Goal: Task Accomplishment & Management: Complete application form

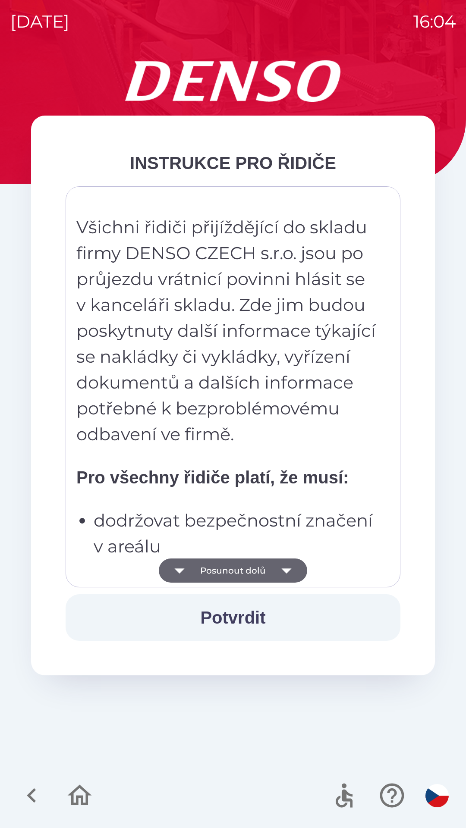
click at [285, 569] on icon "button" at bounding box center [286, 570] width 10 height 5
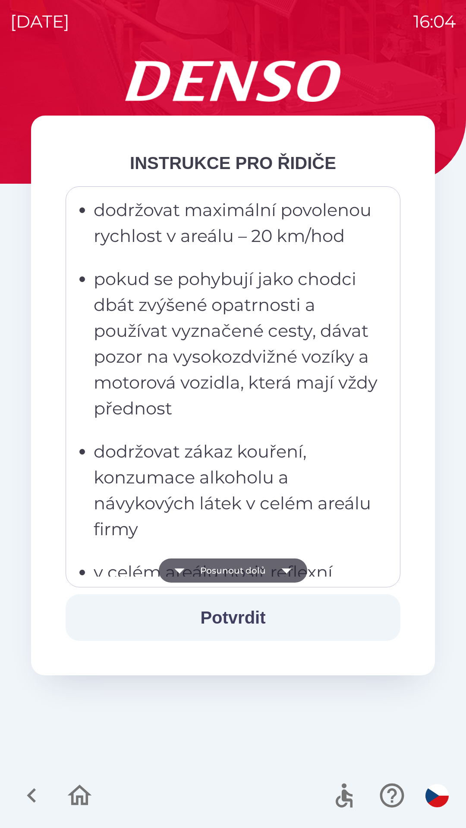
click at [289, 566] on icon "button" at bounding box center [286, 571] width 24 height 24
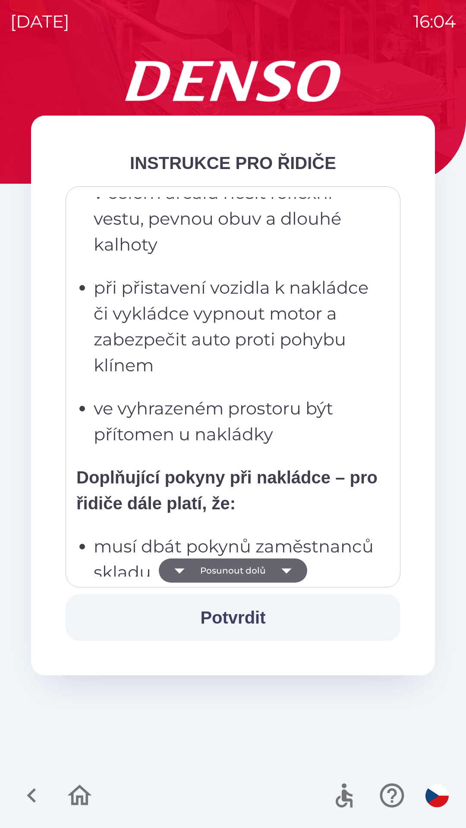
click at [287, 567] on icon "button" at bounding box center [286, 571] width 24 height 24
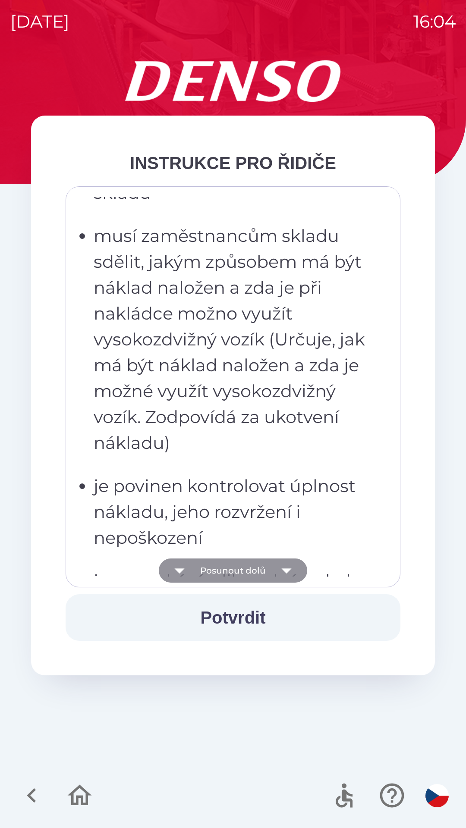
click at [283, 570] on icon "button" at bounding box center [286, 570] width 10 height 5
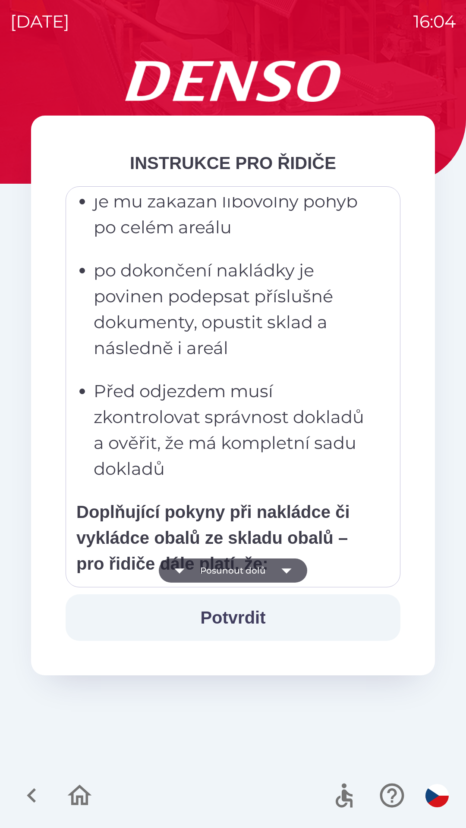
click at [285, 568] on icon "button" at bounding box center [286, 571] width 24 height 24
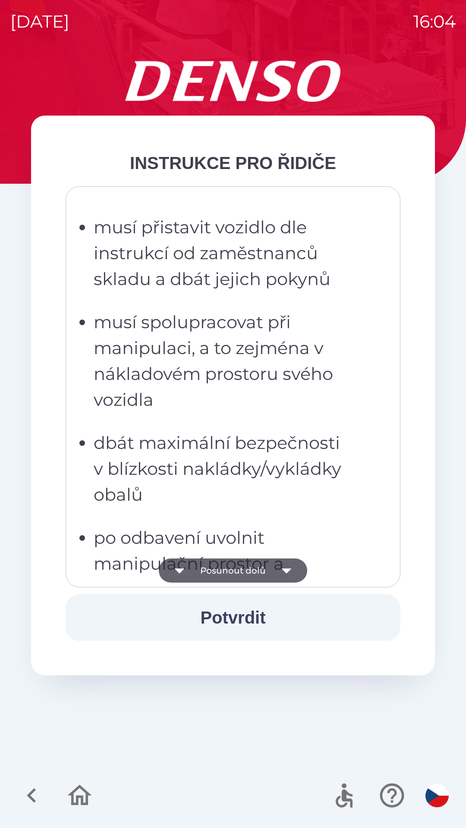
click at [290, 569] on icon "button" at bounding box center [286, 570] width 10 height 5
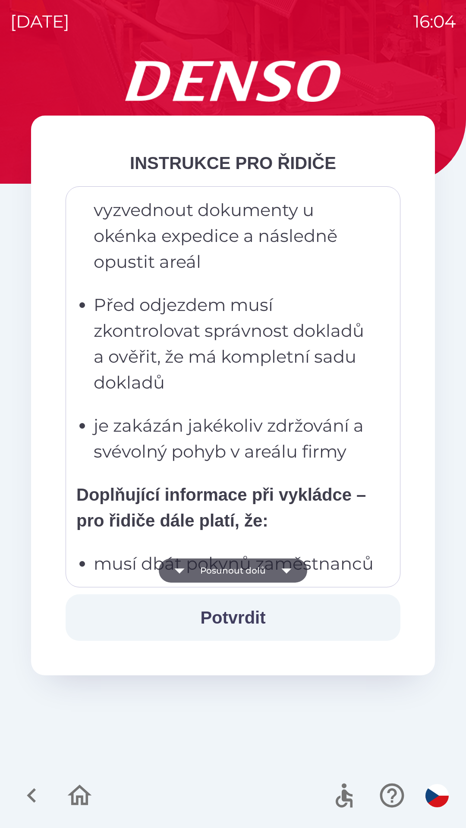
click at [290, 572] on icon "button" at bounding box center [286, 571] width 24 height 24
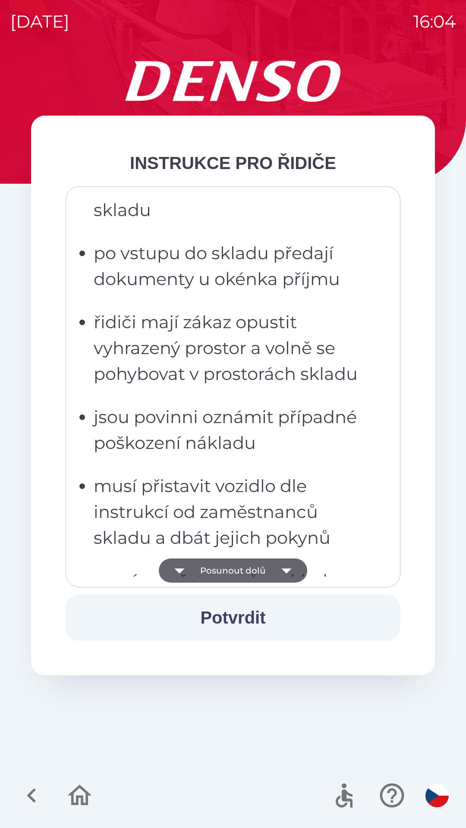
click at [289, 574] on icon "button" at bounding box center [286, 571] width 24 height 24
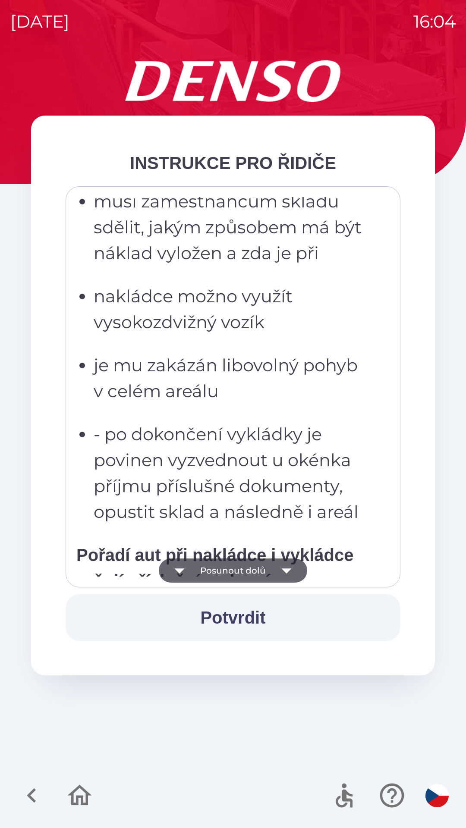
click at [289, 574] on icon "button" at bounding box center [286, 571] width 24 height 24
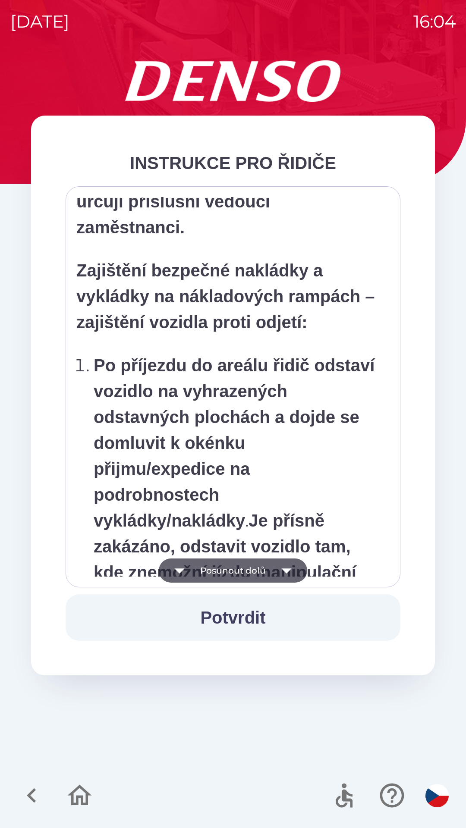
click at [291, 575] on icon "button" at bounding box center [286, 571] width 24 height 24
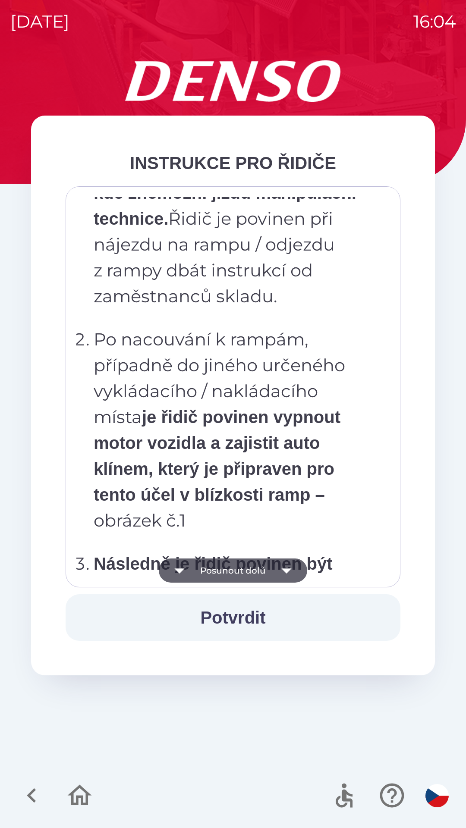
click at [292, 576] on icon "button" at bounding box center [286, 571] width 24 height 24
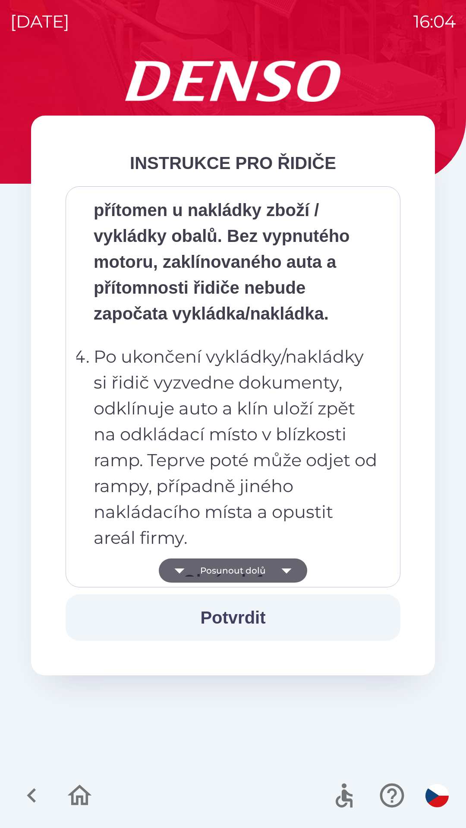
click at [243, 622] on button "Potvrdit" at bounding box center [233, 617] width 335 height 47
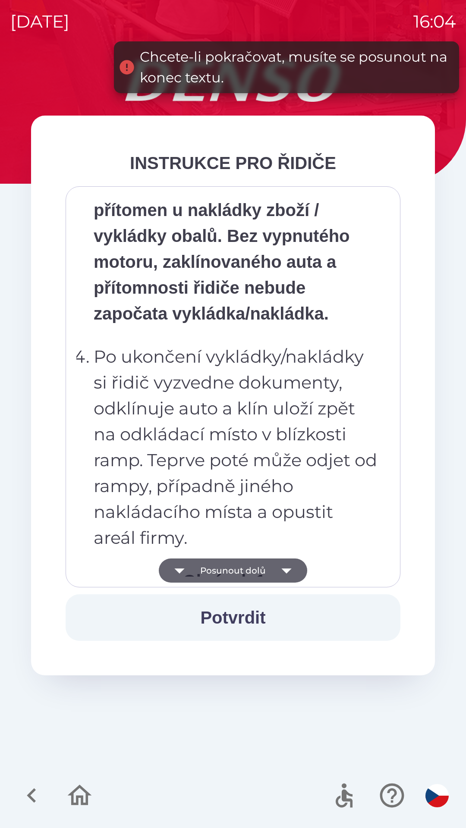
click at [233, 615] on button "Potvrdit" at bounding box center [233, 617] width 335 height 47
click at [287, 569] on icon "button" at bounding box center [286, 570] width 10 height 5
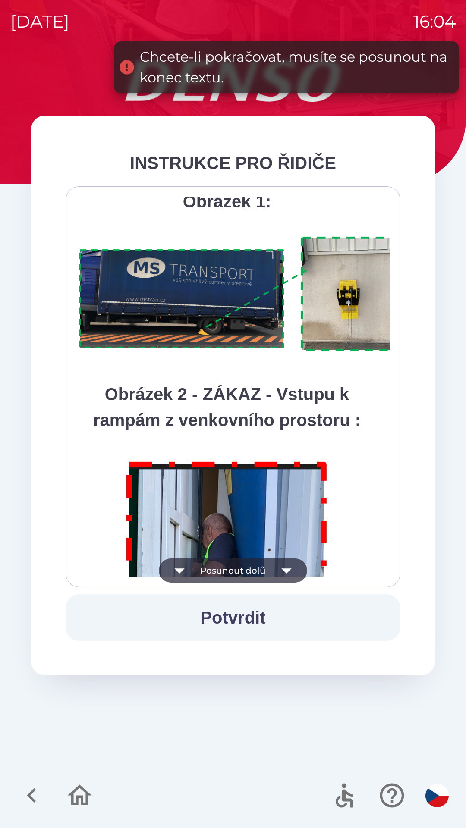
click at [294, 560] on icon "button" at bounding box center [286, 571] width 24 height 24
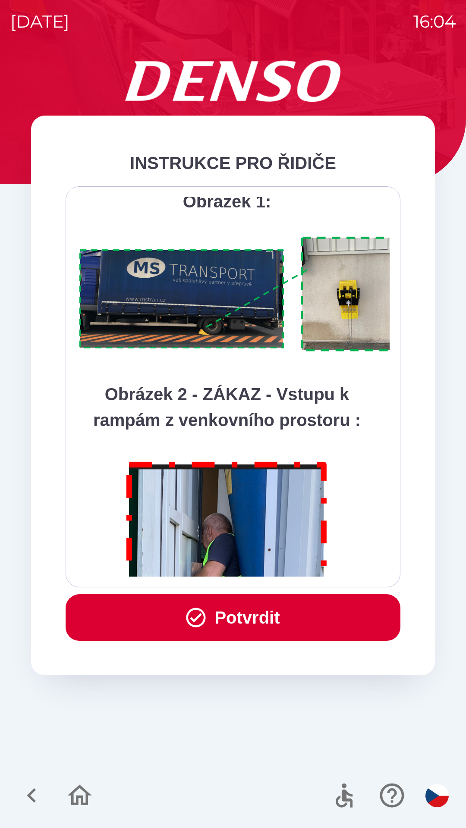
scroll to position [4847, 0]
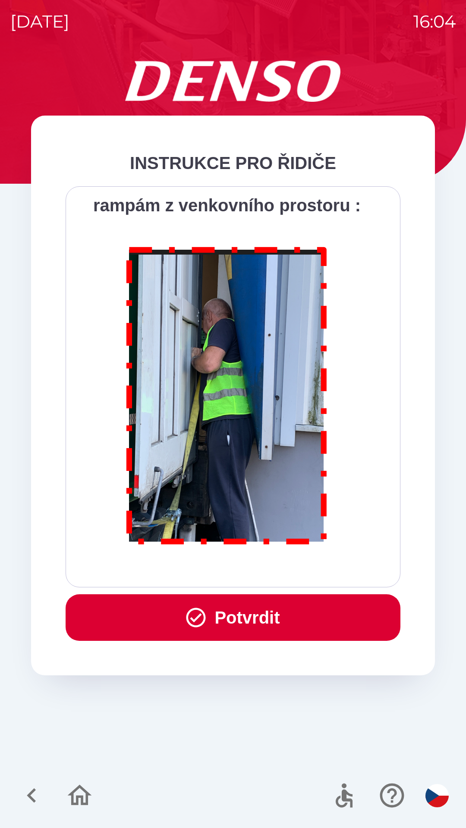
click at [255, 611] on button "Potvrdit" at bounding box center [233, 617] width 335 height 47
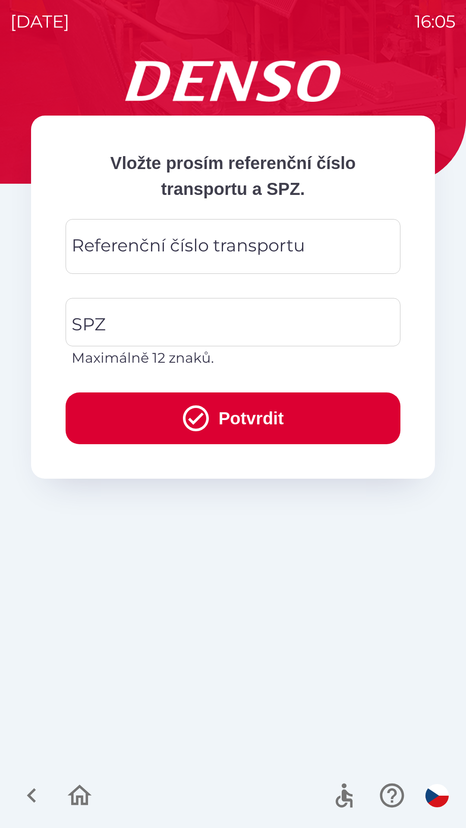
click at [115, 245] on div "Referenční číslo transportu Referenční číslo transportu" at bounding box center [233, 246] width 335 height 55
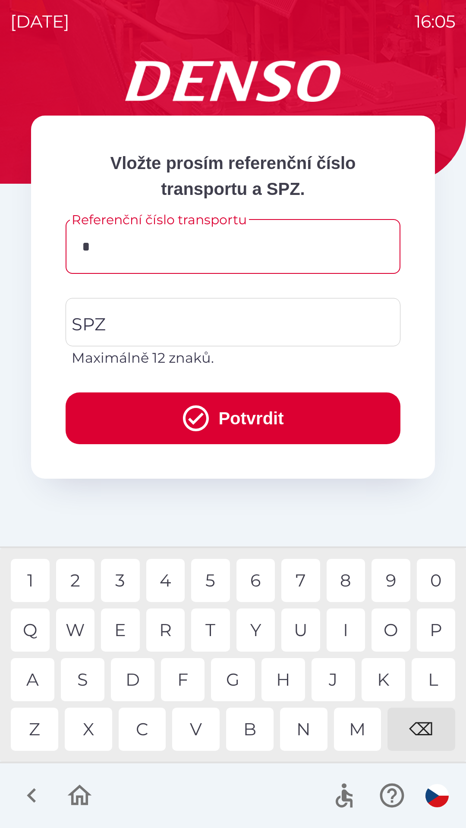
click at [144, 732] on div "C" at bounding box center [142, 729] width 47 height 43
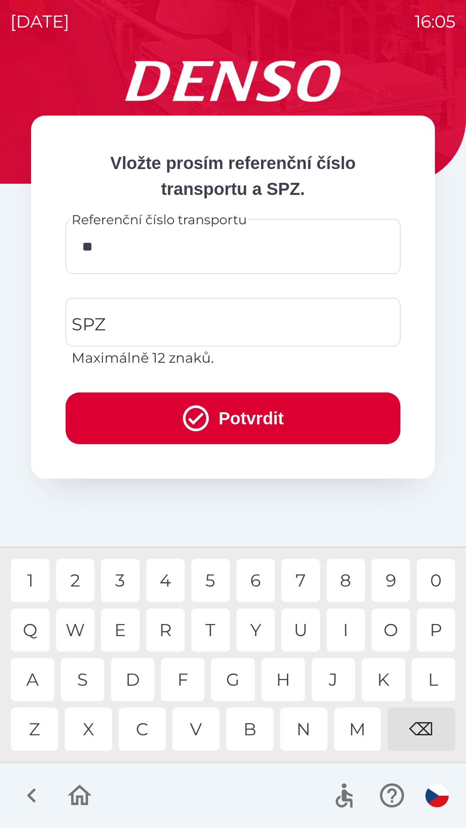
click at [34, 634] on div "Q" at bounding box center [30, 630] width 39 height 43
click at [252, 730] on div "B" at bounding box center [249, 729] width 47 height 43
click at [429, 581] on div "0" at bounding box center [436, 580] width 39 height 43
click at [159, 574] on div "4" at bounding box center [165, 580] width 39 height 43
click at [81, 632] on div "W" at bounding box center [75, 630] width 39 height 43
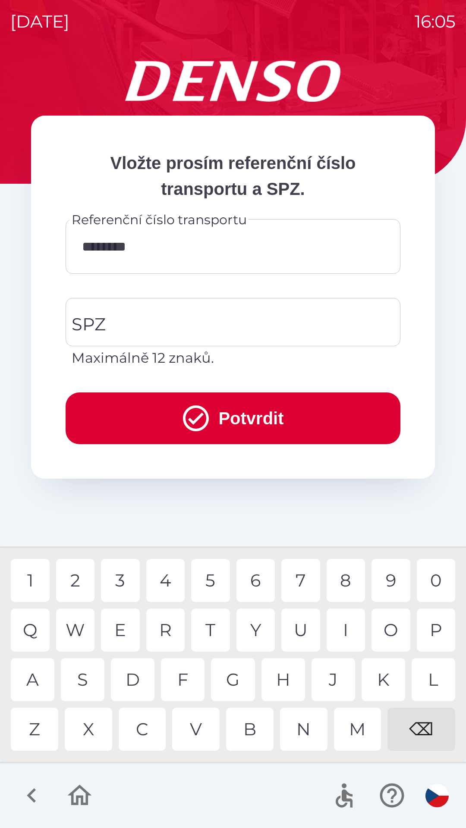
type input "*********"
click at [169, 579] on div "4" at bounding box center [165, 580] width 39 height 43
click at [108, 325] on input "SPZ" at bounding box center [226, 322] width 314 height 41
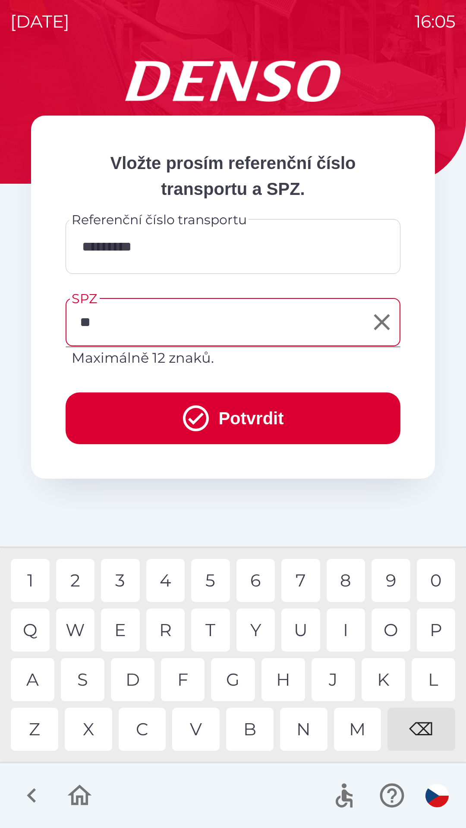
click at [86, 680] on div "S" at bounding box center [83, 679] width 44 height 43
click at [381, 677] on div "K" at bounding box center [383, 679] width 44 height 43
click at [433, 578] on div "0" at bounding box center [436, 580] width 39 height 43
click at [210, 573] on div "5" at bounding box center [210, 580] width 39 height 43
type input "*******"
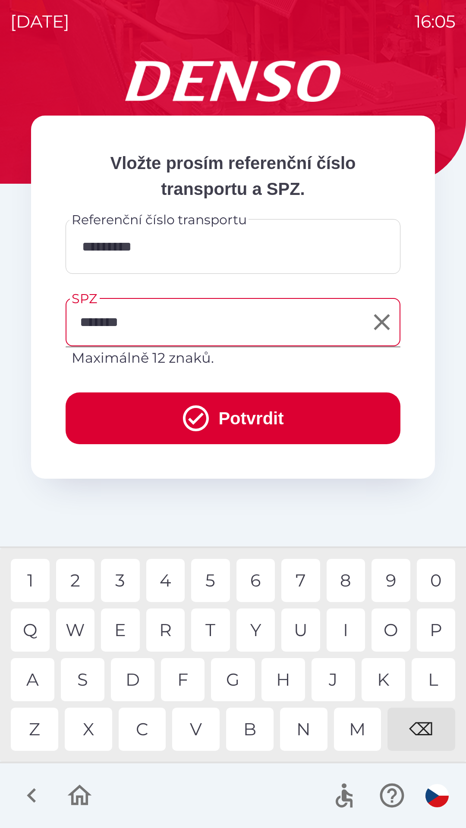
click at [159, 580] on div "4" at bounding box center [165, 580] width 39 height 43
click at [226, 412] on button "Potvrdit" at bounding box center [233, 418] width 335 height 52
